Goal: Find specific page/section: Find specific page/section

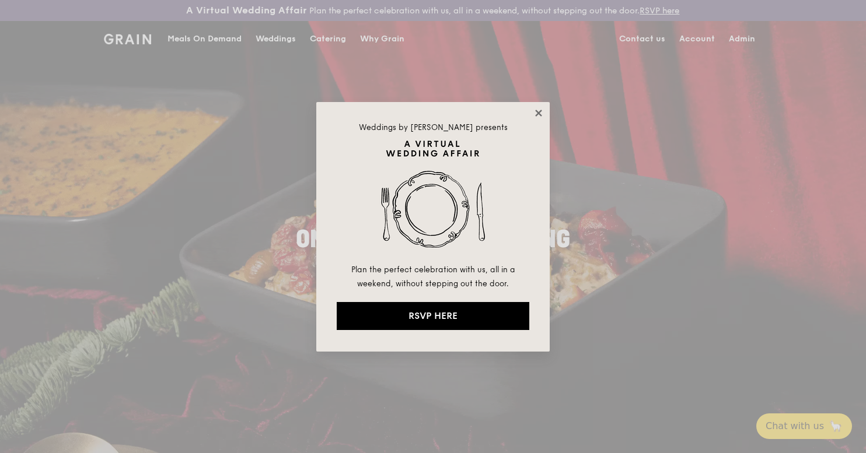
click at [538, 117] on icon at bounding box center [538, 113] width 11 height 11
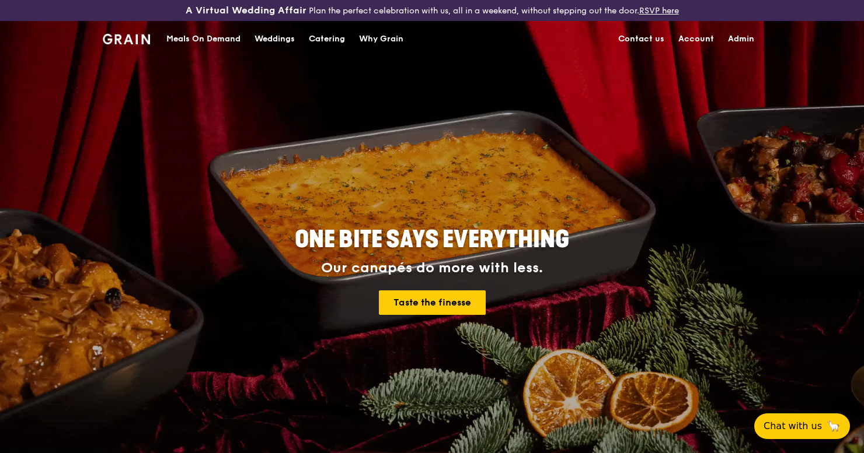
click at [744, 38] on link "Admin" at bounding box center [741, 39] width 40 height 35
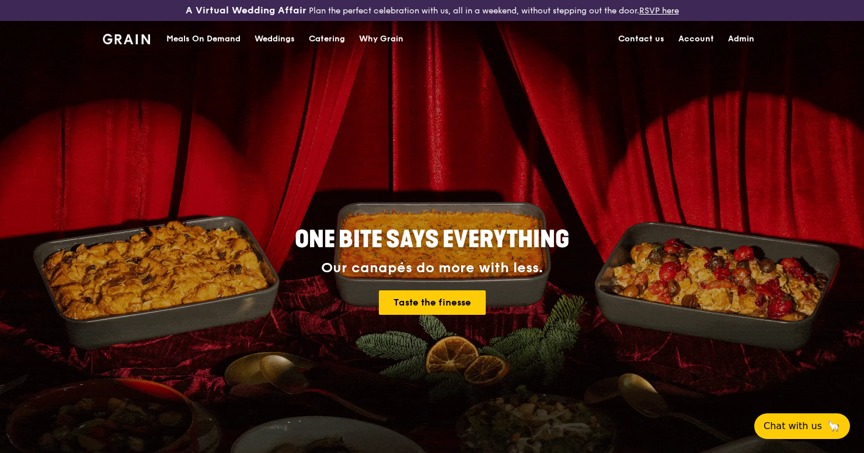
select select "100"
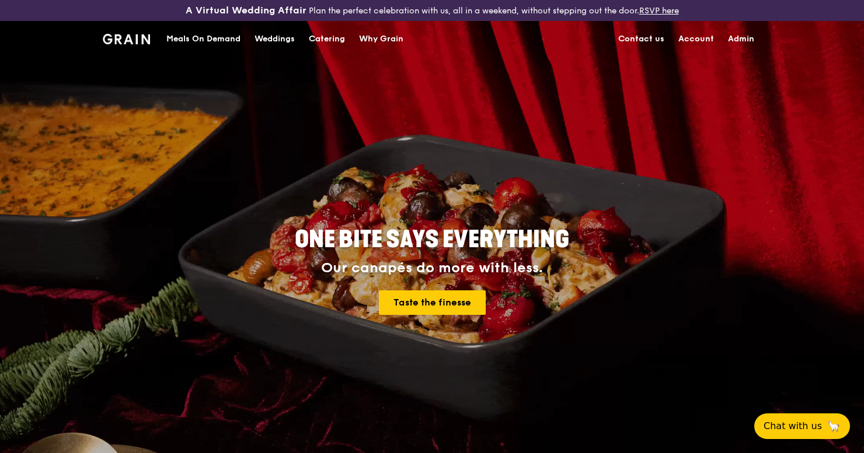
click at [369, 41] on div "Why Grain" at bounding box center [381, 39] width 44 height 35
